Goal: Communication & Community: Answer question/provide support

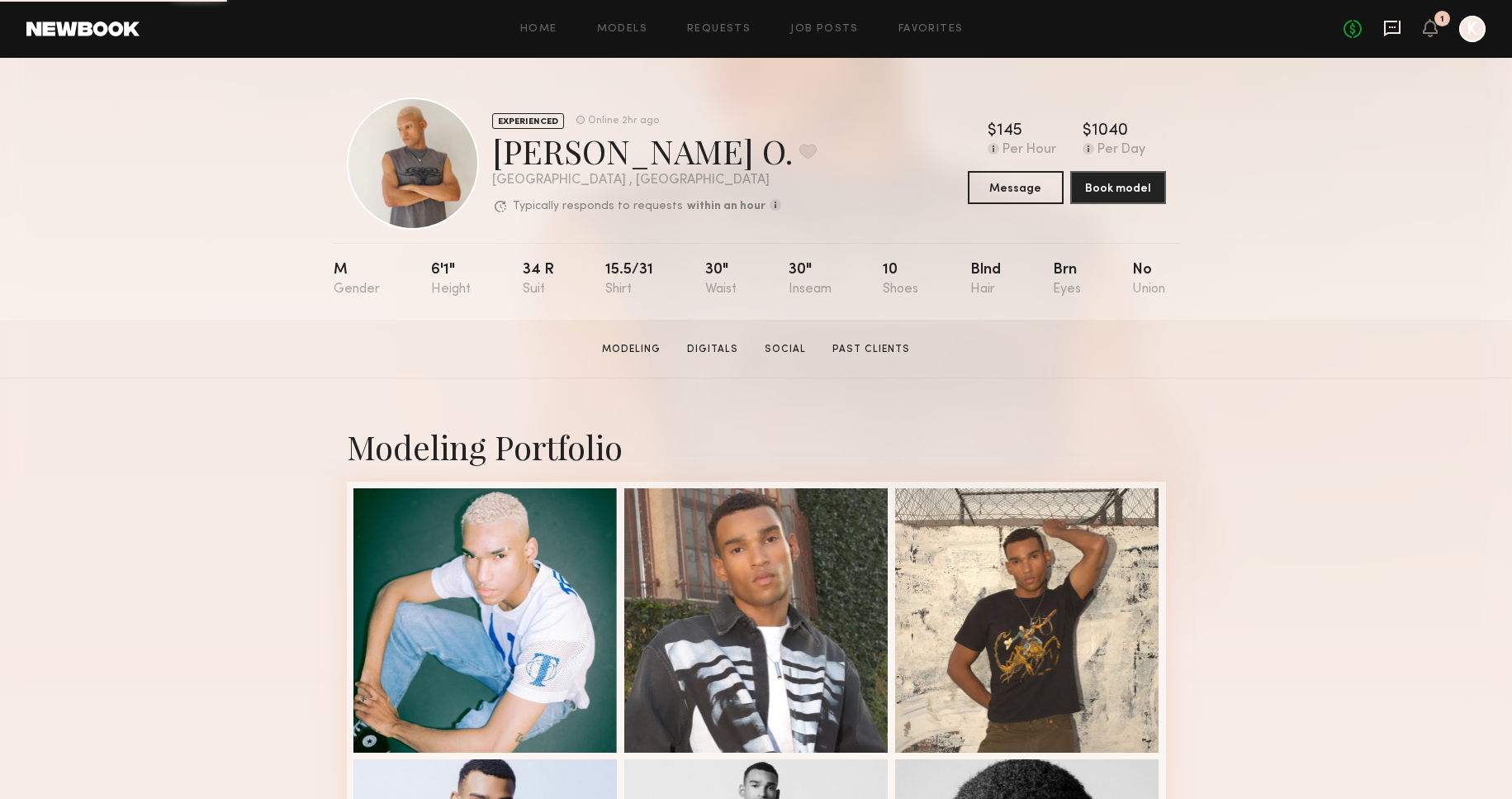
click at [1391, 30] on icon at bounding box center [1391, 28] width 18 height 18
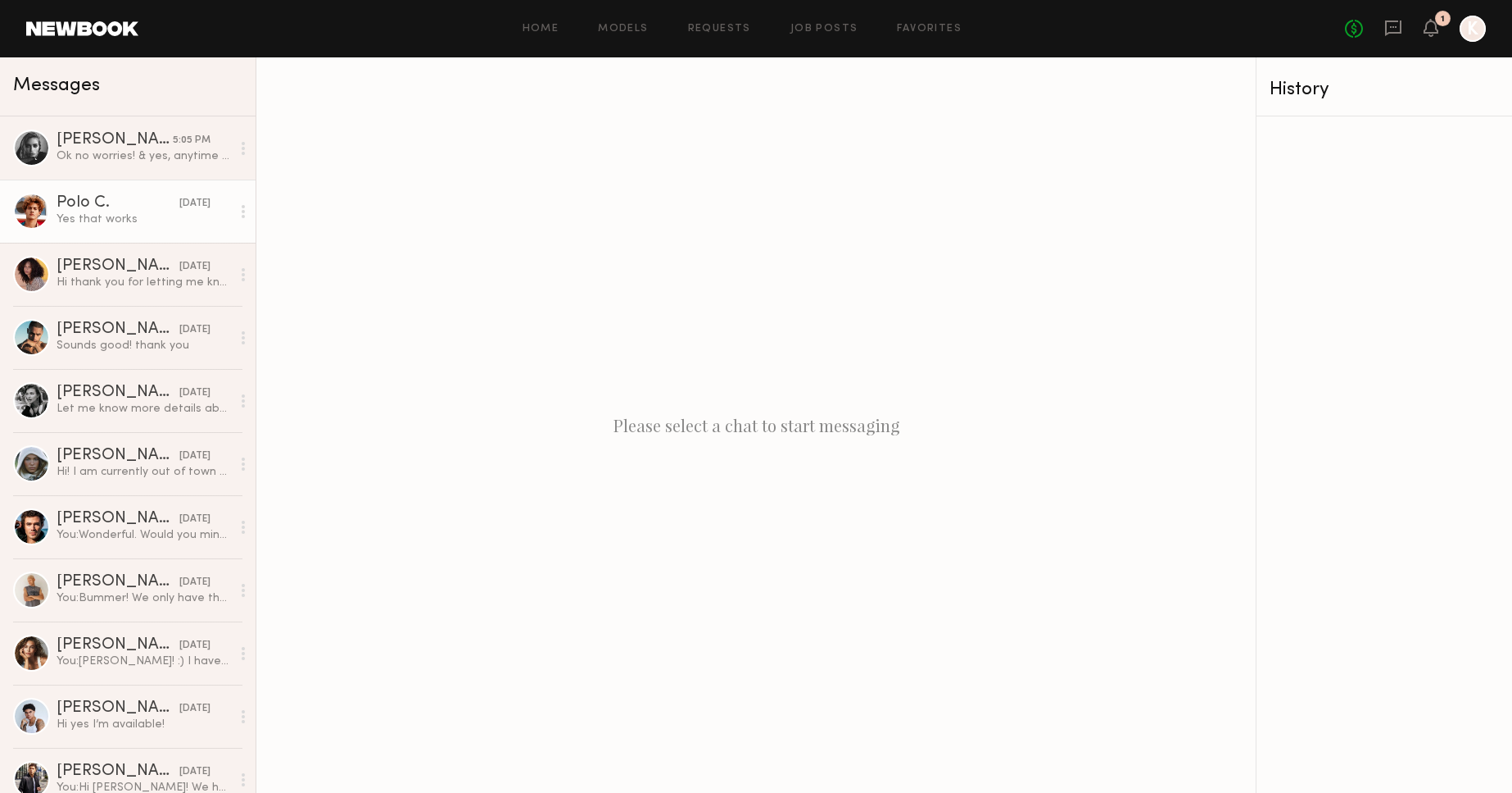
click at [184, 228] on link "Polo C. [DATE] Yes that works" at bounding box center [128, 211] width 255 height 63
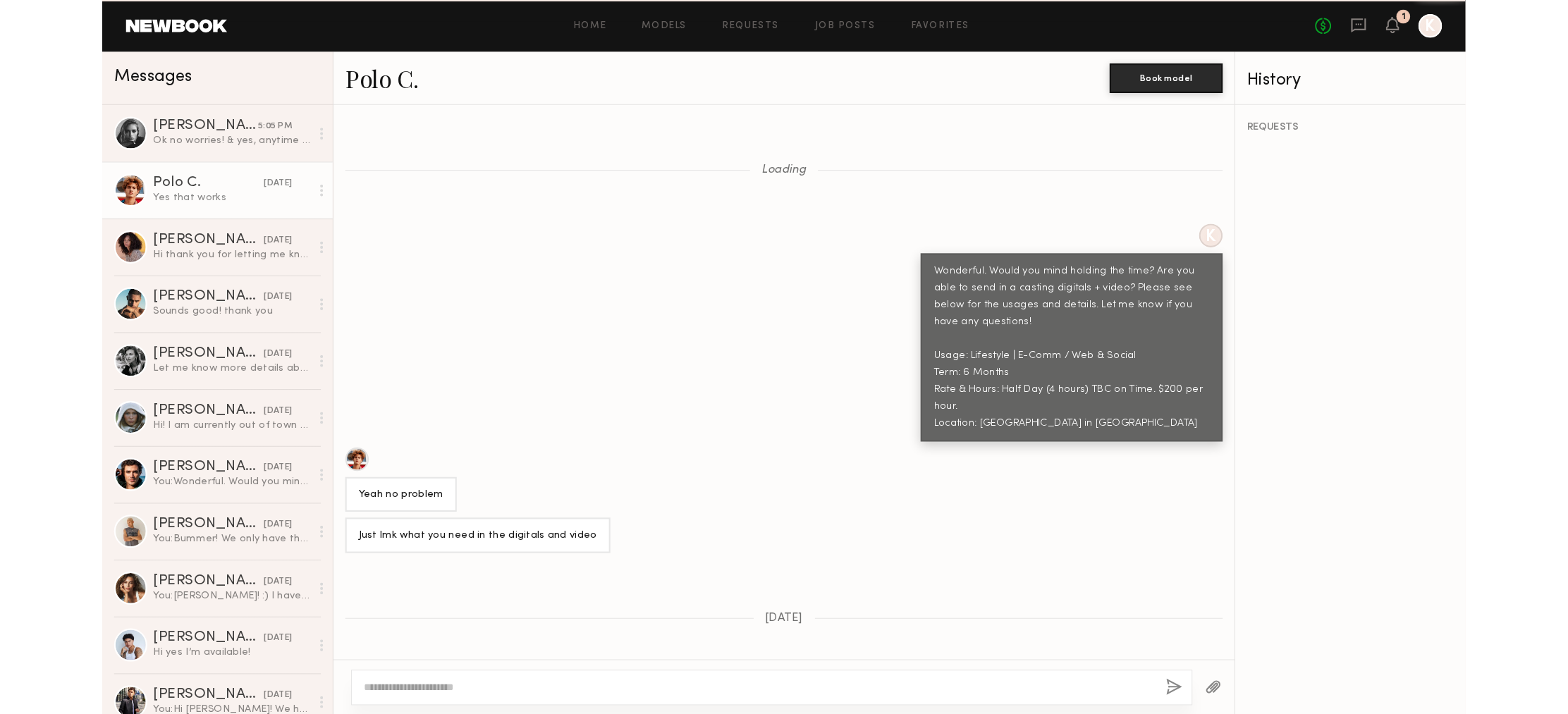
scroll to position [603, 0]
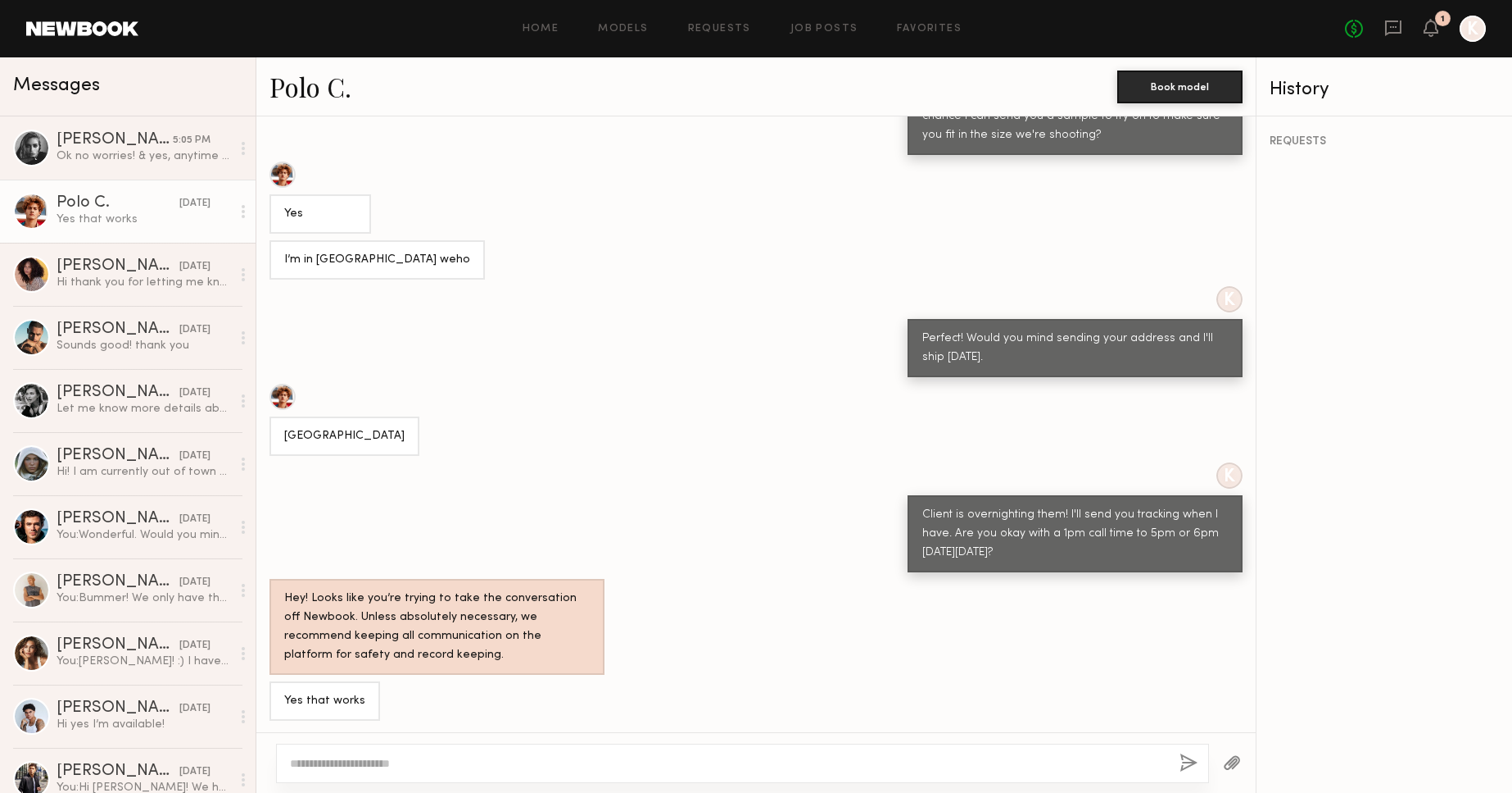
click at [462, 759] on textarea at bounding box center [728, 763] width 876 height 16
type textarea "*"
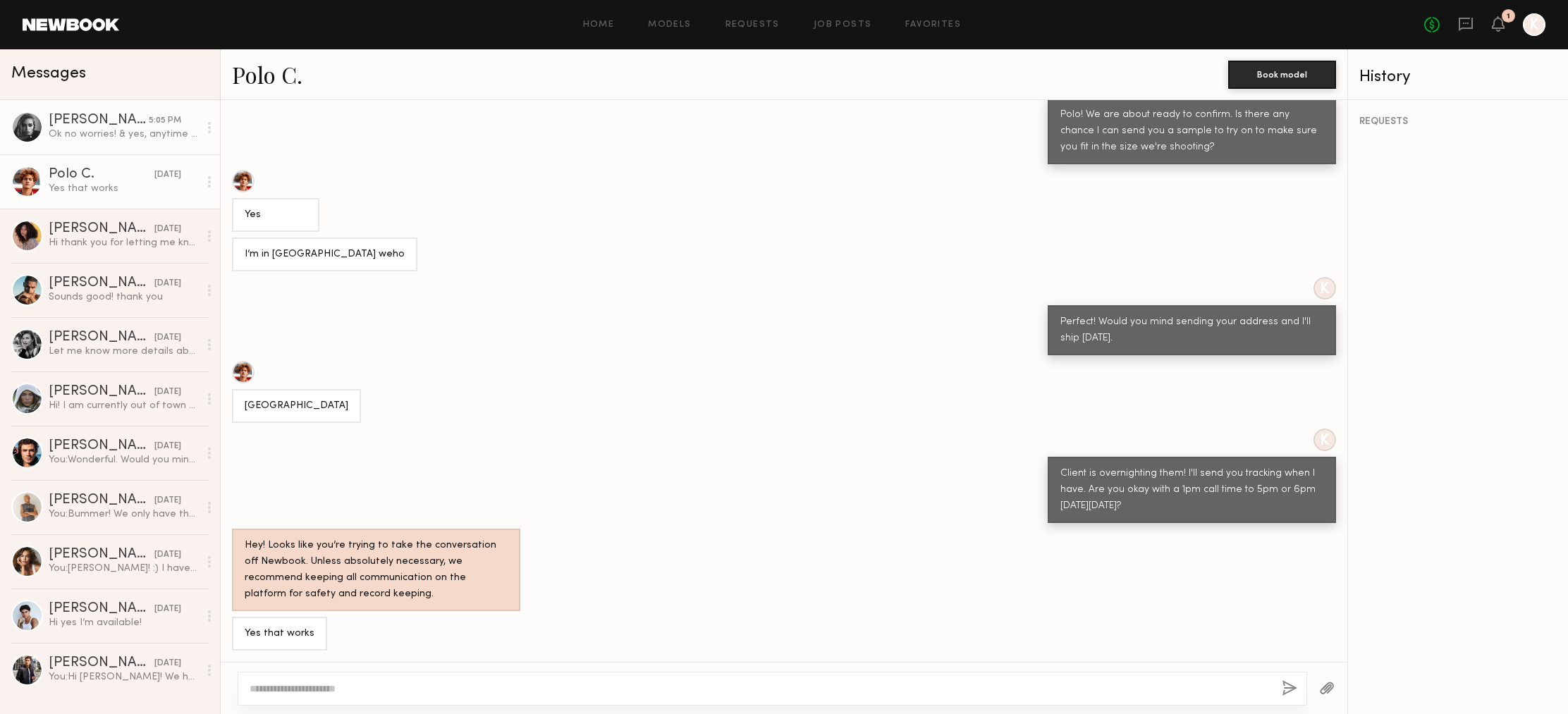
scroll to position [570, 0]
